Goal: Download file/media

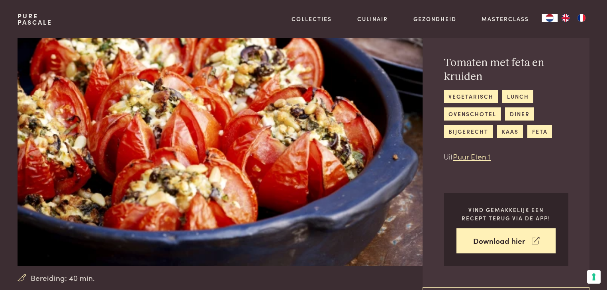
scroll to position [64, 0]
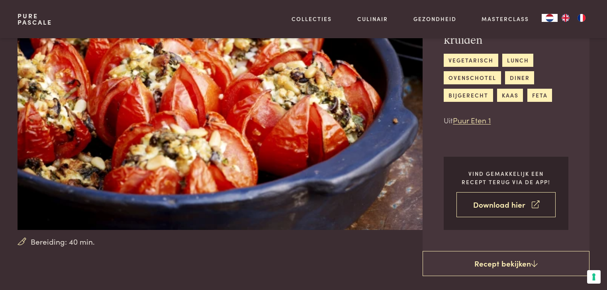
click at [490, 206] on link "Download hier" at bounding box center [506, 204] width 99 height 25
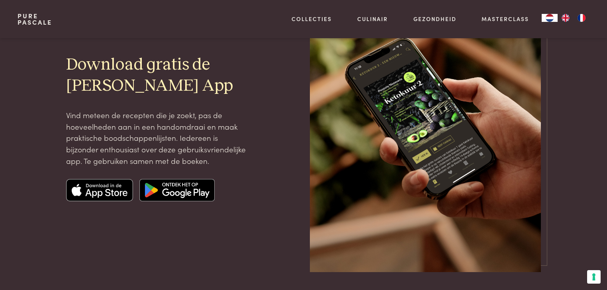
scroll to position [96, 0]
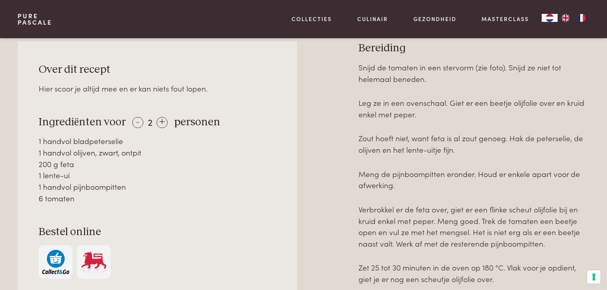
scroll to position [382, 0]
